Goal: Information Seeking & Learning: Learn about a topic

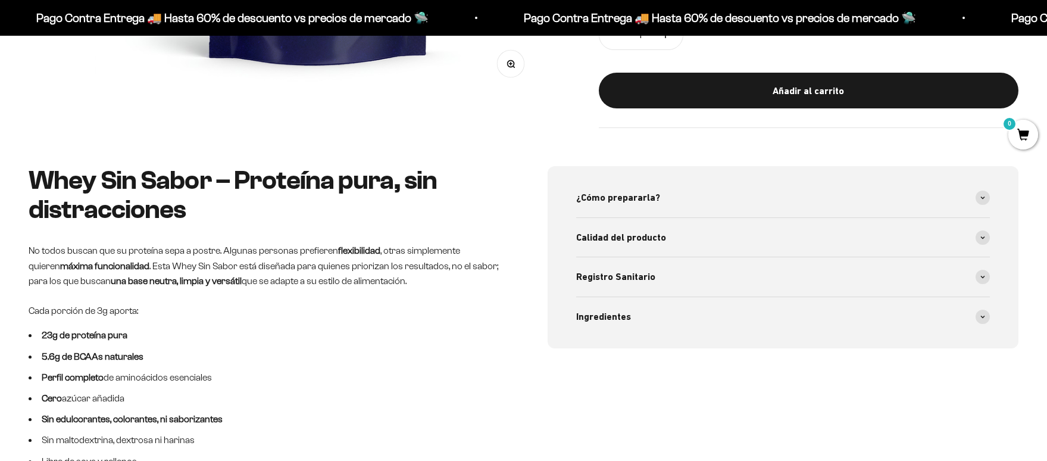
scroll to position [516, 0]
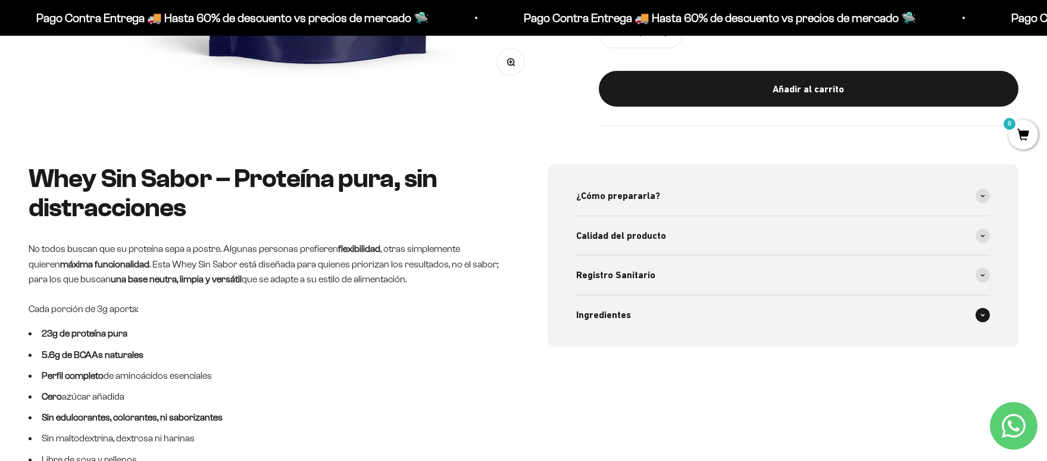
click at [712, 321] on div "Ingredientes" at bounding box center [783, 314] width 414 height 39
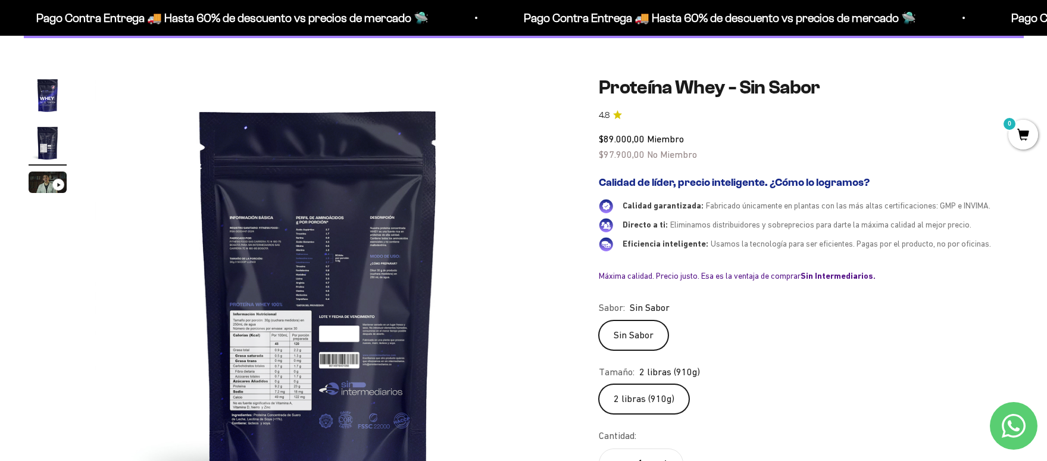
scroll to position [161, 0]
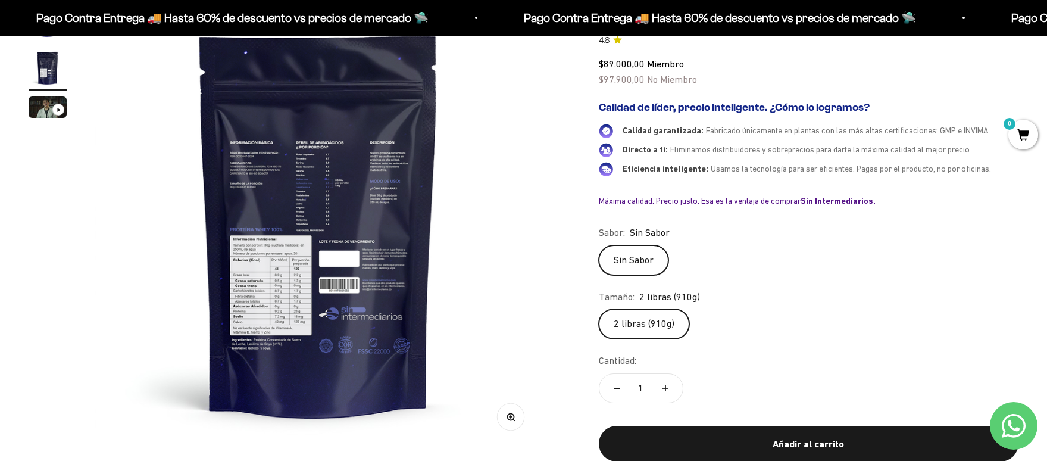
click at [346, 273] on img at bounding box center [318, 224] width 446 height 446
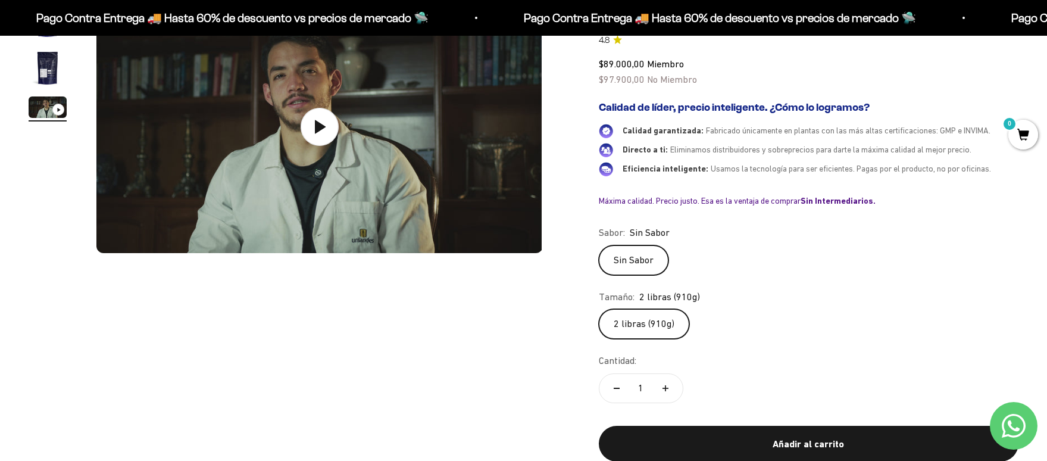
scroll to position [0, 921]
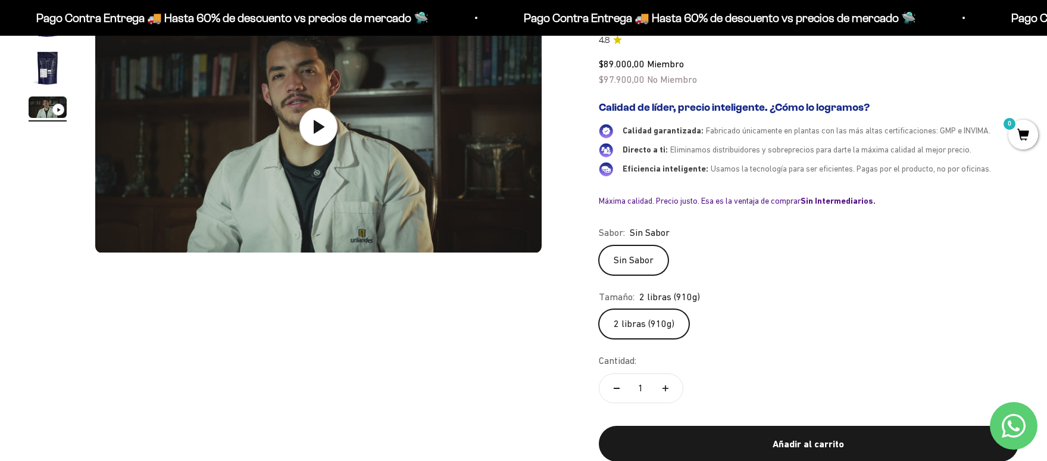
click at [46, 72] on img "Ir al artículo 2" at bounding box center [48, 68] width 38 height 38
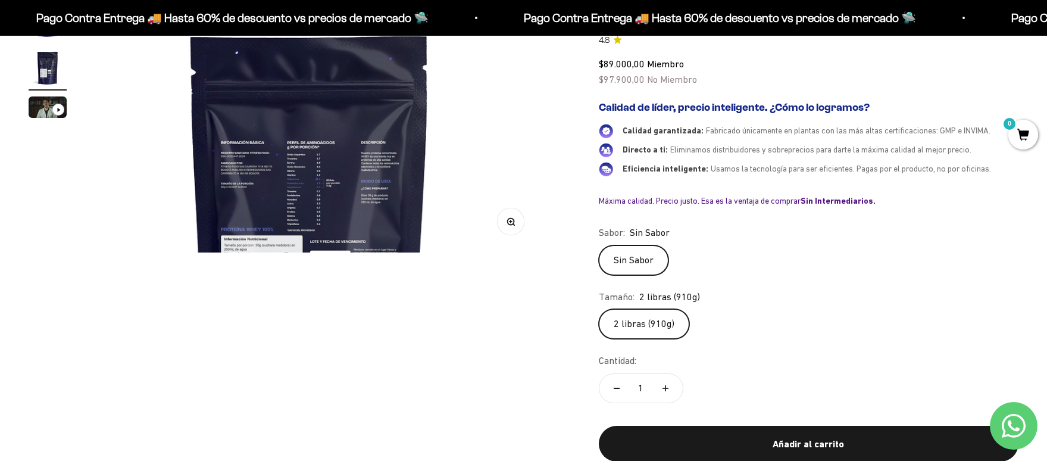
scroll to position [0, 461]
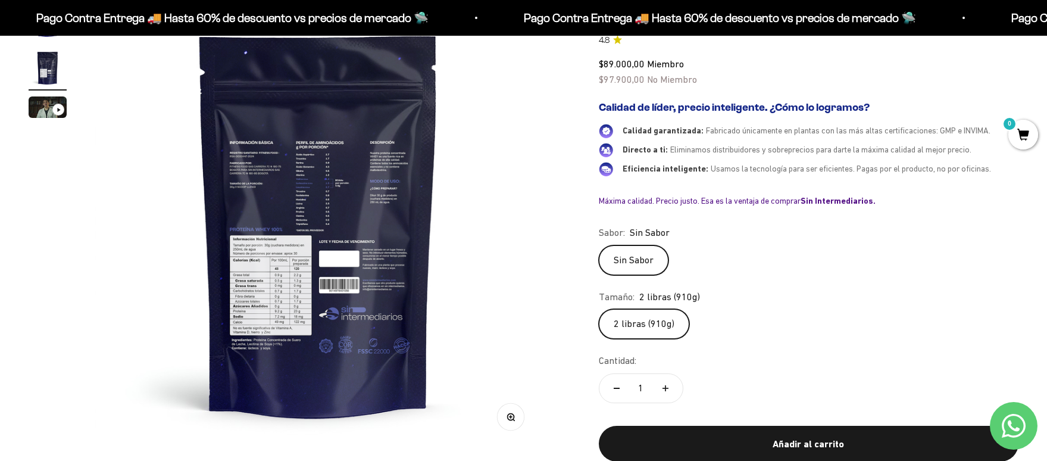
click at [515, 420] on button "Zoom" at bounding box center [510, 417] width 27 height 27
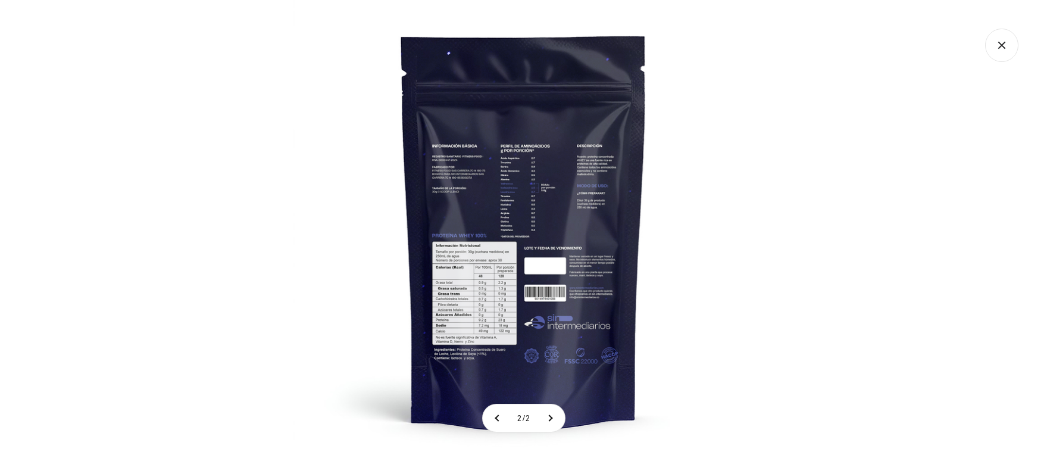
click at [495, 296] on img at bounding box center [523, 230] width 461 height 461
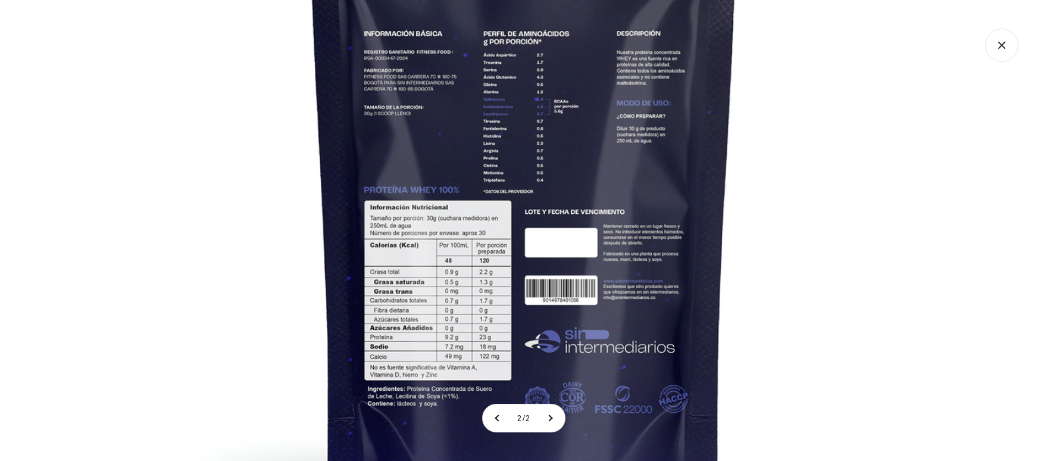
click at [1008, 40] on icon "Cerrar galería" at bounding box center [1001, 45] width 33 height 33
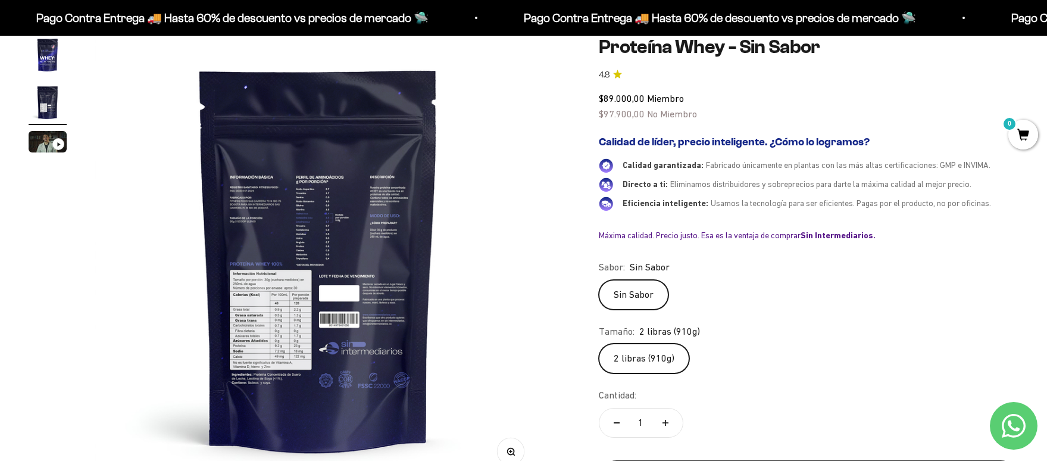
scroll to position [323, 0]
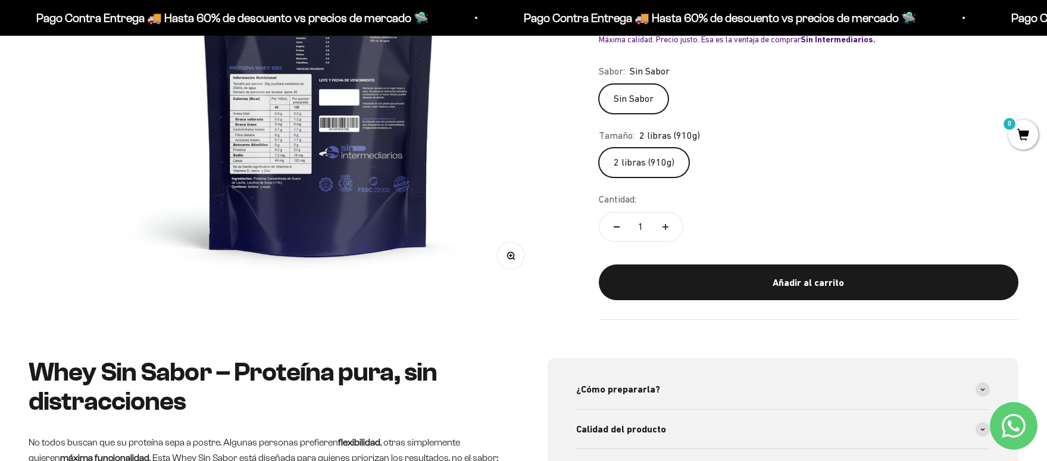
click at [265, 177] on img at bounding box center [318, 63] width 446 height 446
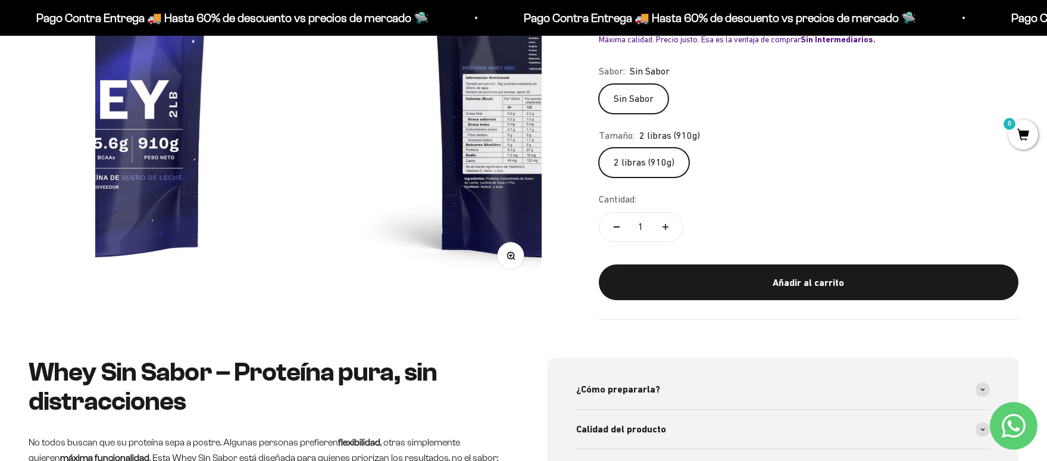
scroll to position [0, 0]
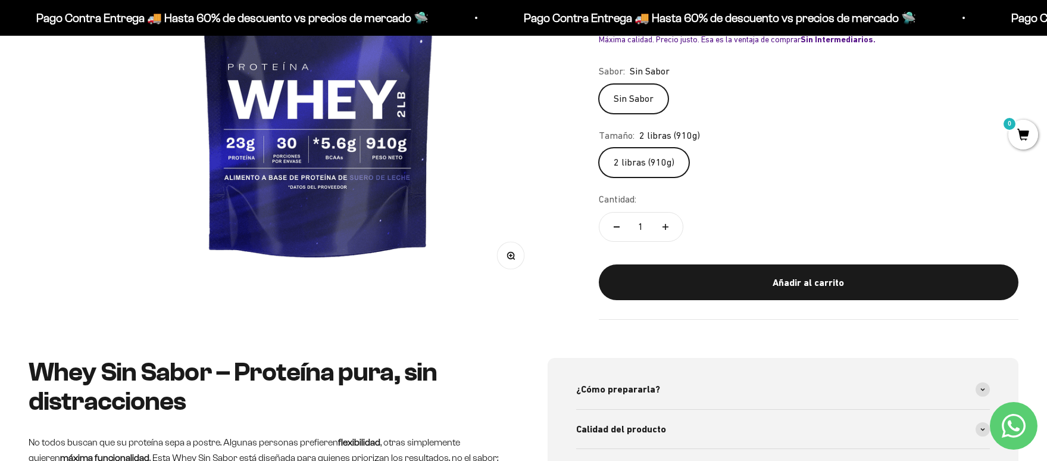
click at [402, 161] on img at bounding box center [318, 63] width 446 height 446
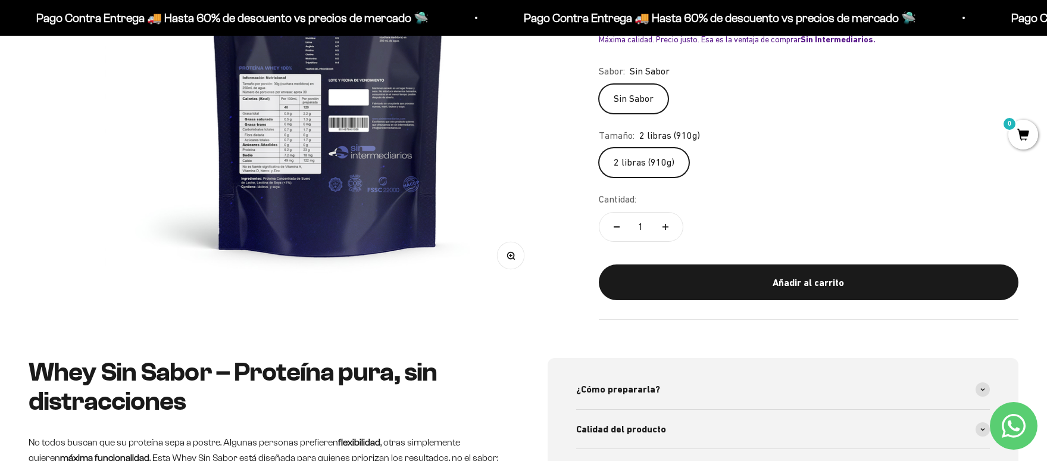
scroll to position [0, 461]
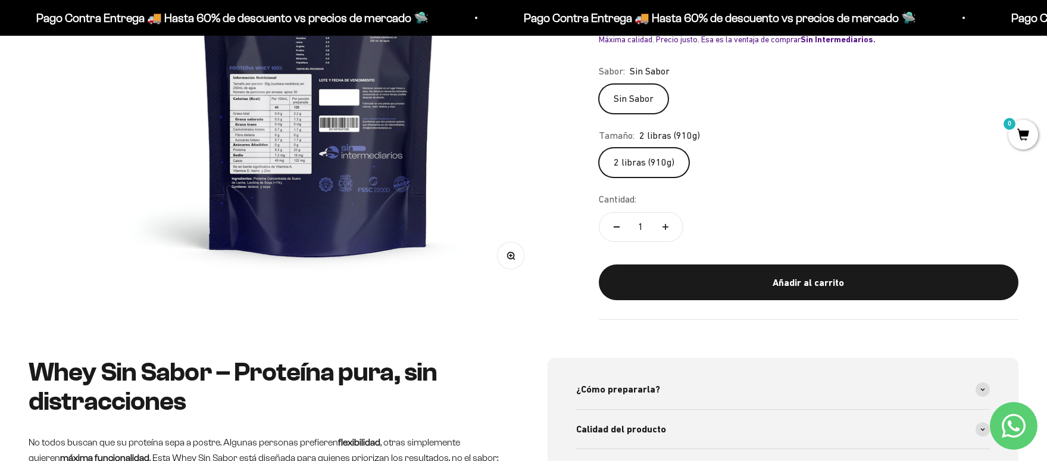
click at [514, 262] on button "Zoom" at bounding box center [510, 255] width 27 height 27
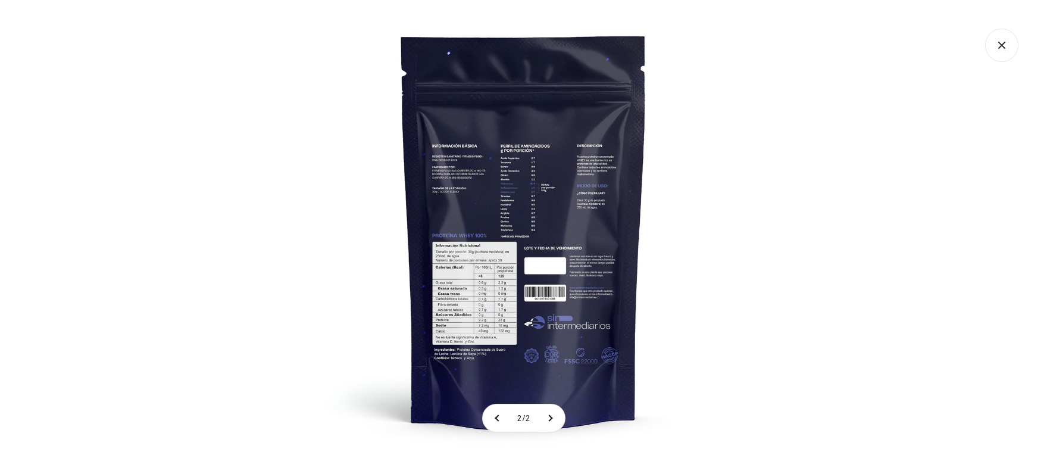
click at [444, 299] on img at bounding box center [523, 230] width 461 height 461
